Goal: Complete application form

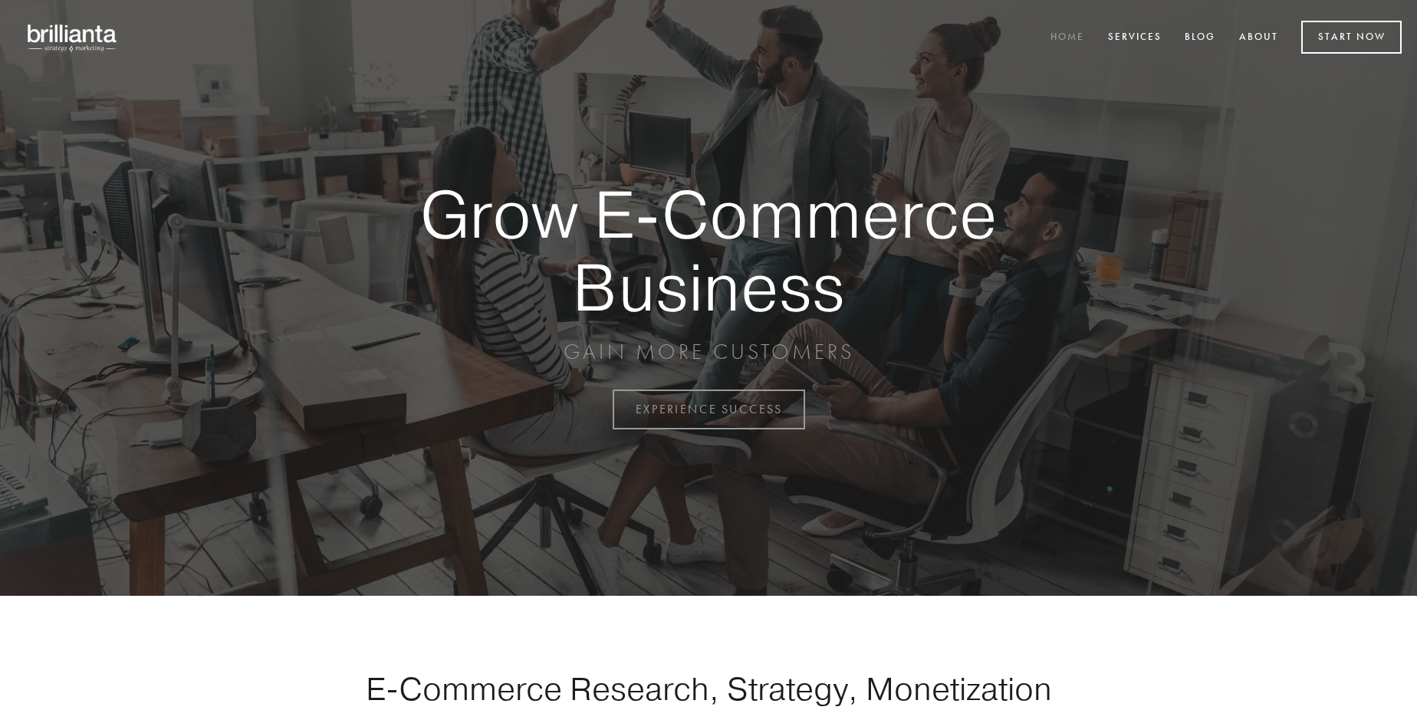
scroll to position [4018, 0]
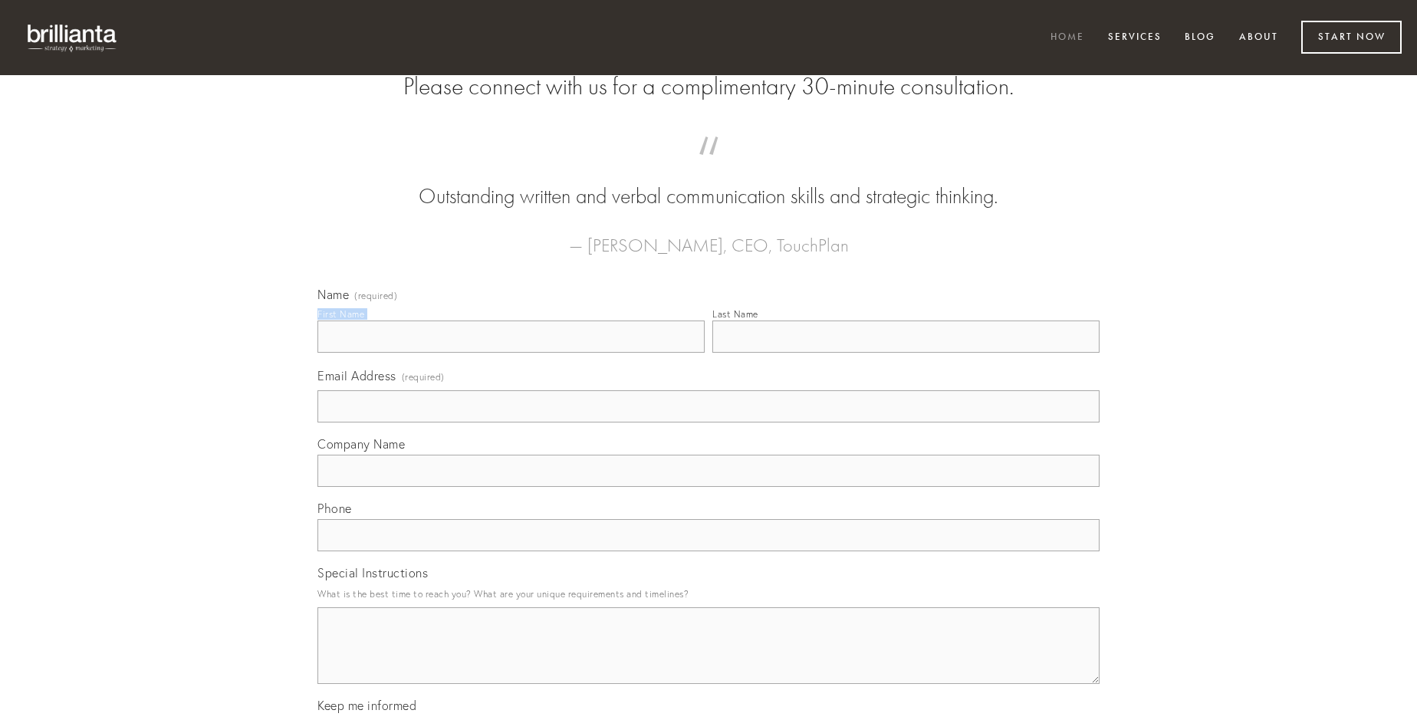
type input "[PERSON_NAME]"
click at [905, 353] on input "Last Name" at bounding box center [905, 336] width 387 height 32
type input "[PERSON_NAME]"
click at [708, 422] on input "Email Address (required)" at bounding box center [708, 406] width 782 height 32
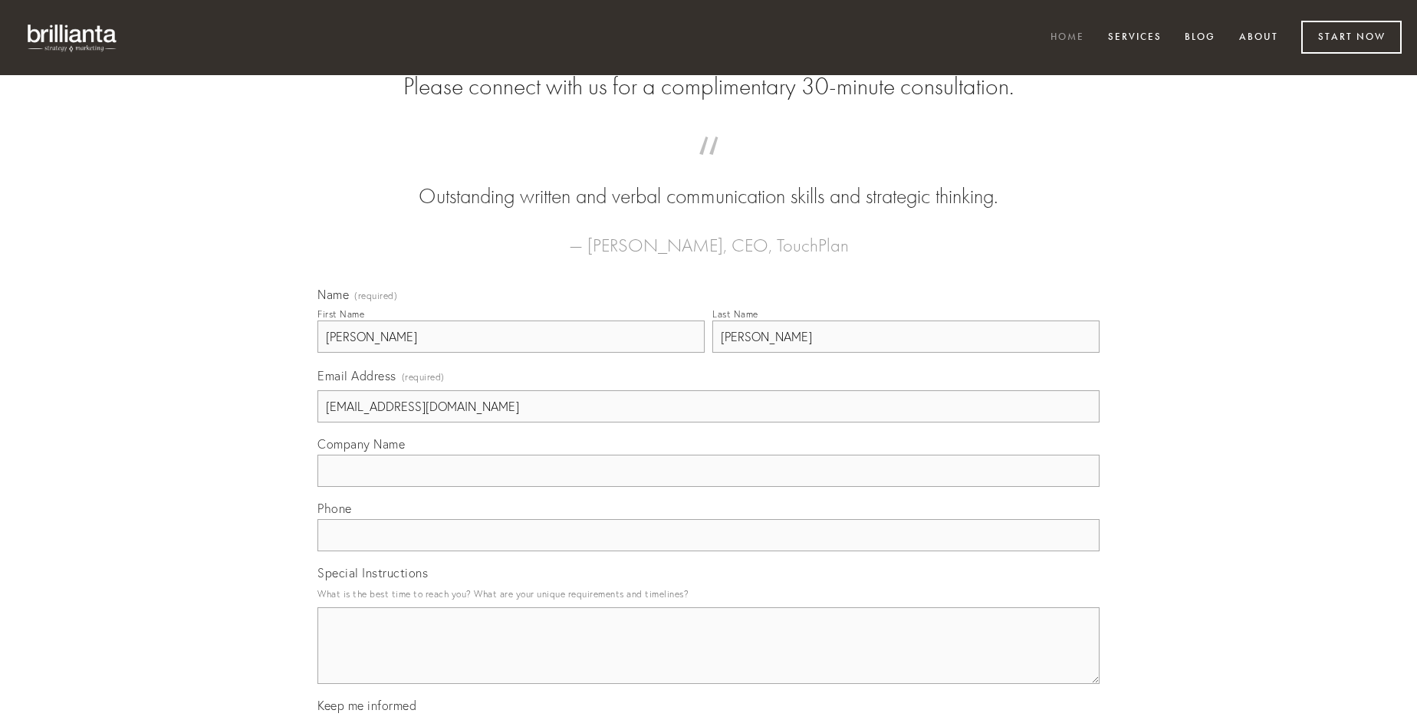
type input "[EMAIL_ADDRESS][DOMAIN_NAME]"
click at [708, 487] on input "Company Name" at bounding box center [708, 471] width 782 height 32
type input "coadunatio"
click at [708, 551] on input "text" at bounding box center [708, 535] width 782 height 32
click at [708, 659] on textarea "Special Instructions" at bounding box center [708, 645] width 782 height 77
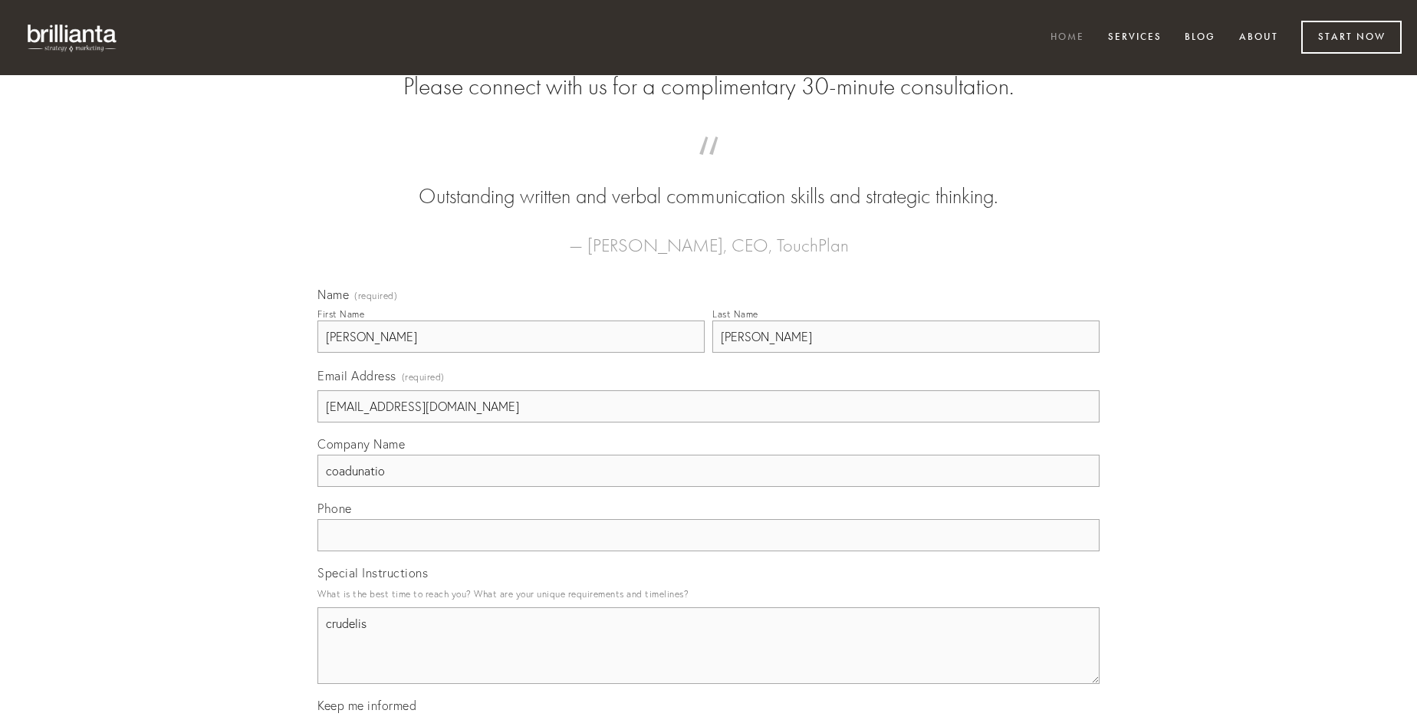
type textarea "crudelis"
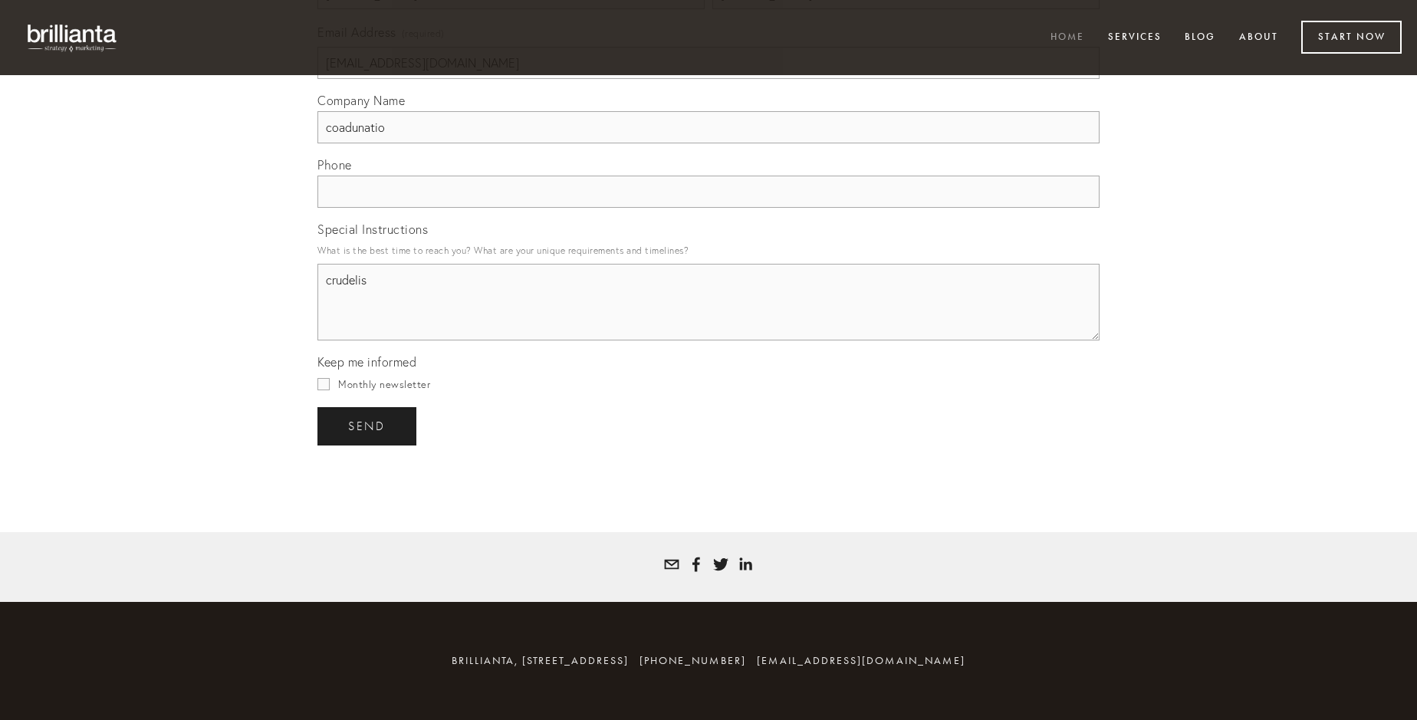
click at [368, 425] on span "send" at bounding box center [367, 426] width 38 height 14
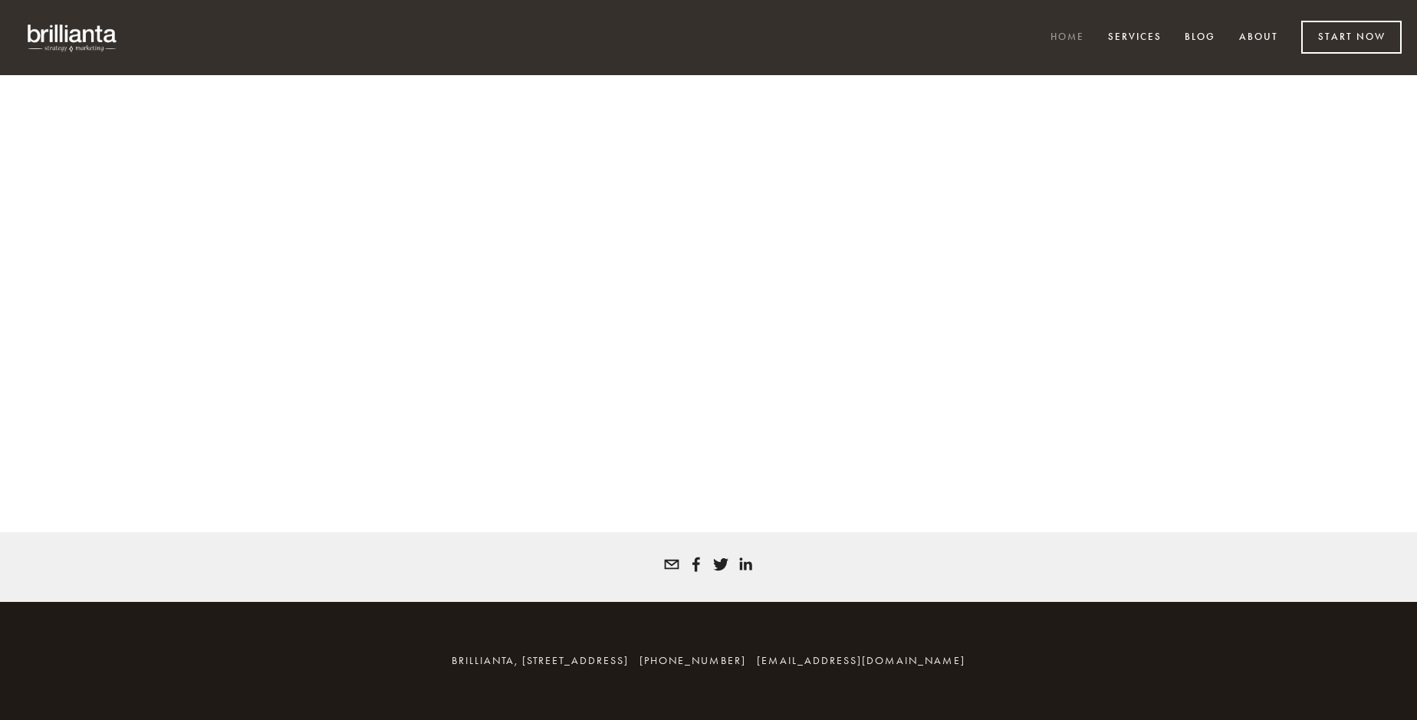
scroll to position [3997, 0]
